Goal: Find specific page/section: Find specific page/section

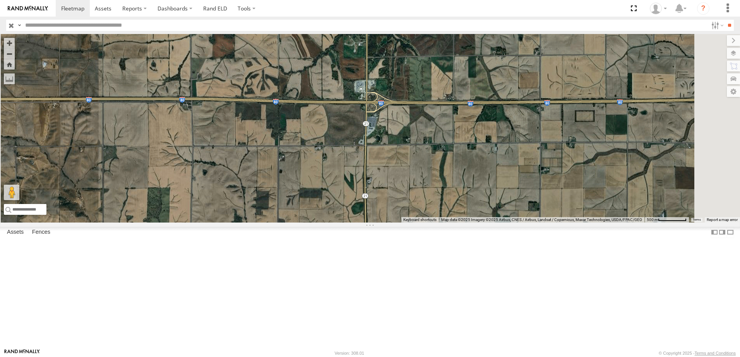
click at [0, 0] on div "47 Tractor" at bounding box center [0, 0] width 0 height 0
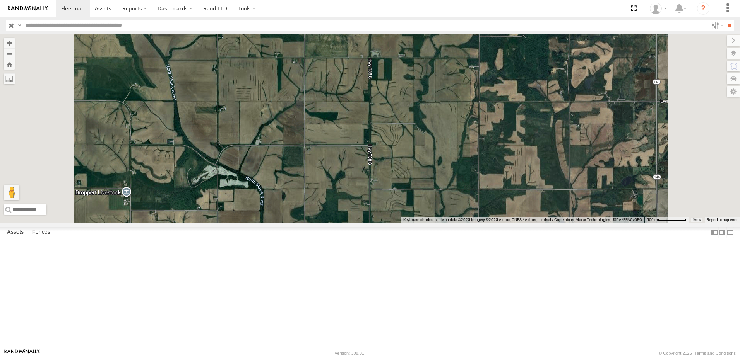
click at [0, 0] on div "545" at bounding box center [0, 0] width 0 height 0
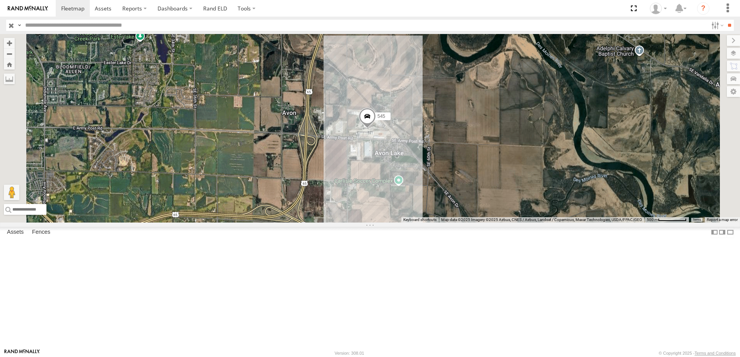
click at [0, 0] on div "545" at bounding box center [0, 0] width 0 height 0
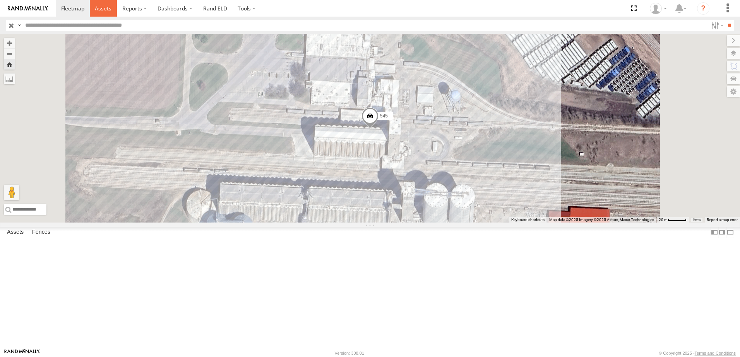
click at [102, 7] on span at bounding box center [103, 8] width 17 height 7
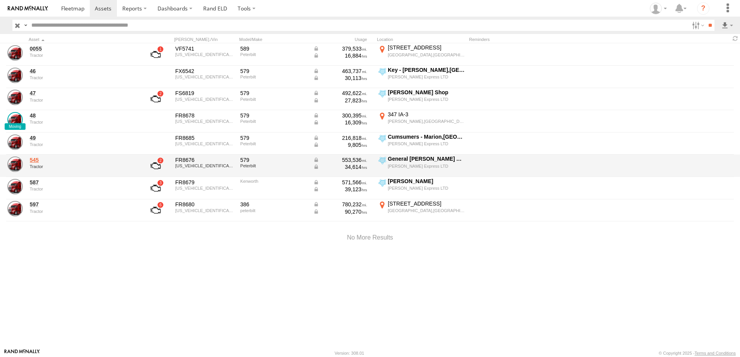
click at [34, 161] on link "545" at bounding box center [83, 160] width 106 height 7
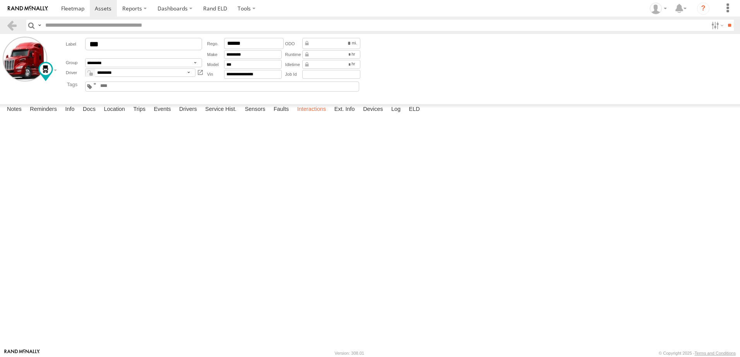
click at [306, 115] on label "Interactions" at bounding box center [311, 109] width 37 height 11
click at [13, 25] on link at bounding box center [11, 25] width 11 height 11
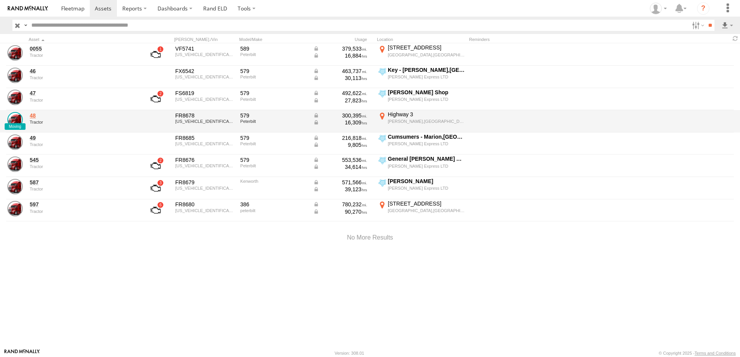
click at [35, 117] on link "48" at bounding box center [83, 115] width 106 height 7
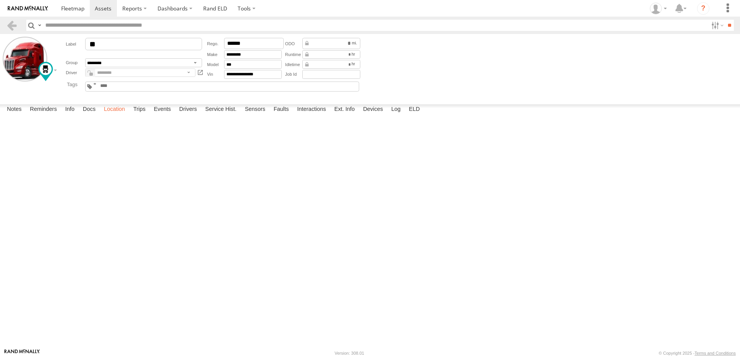
click at [112, 115] on label "Location" at bounding box center [114, 109] width 29 height 11
